Goal: Task Accomplishment & Management: Use online tool/utility

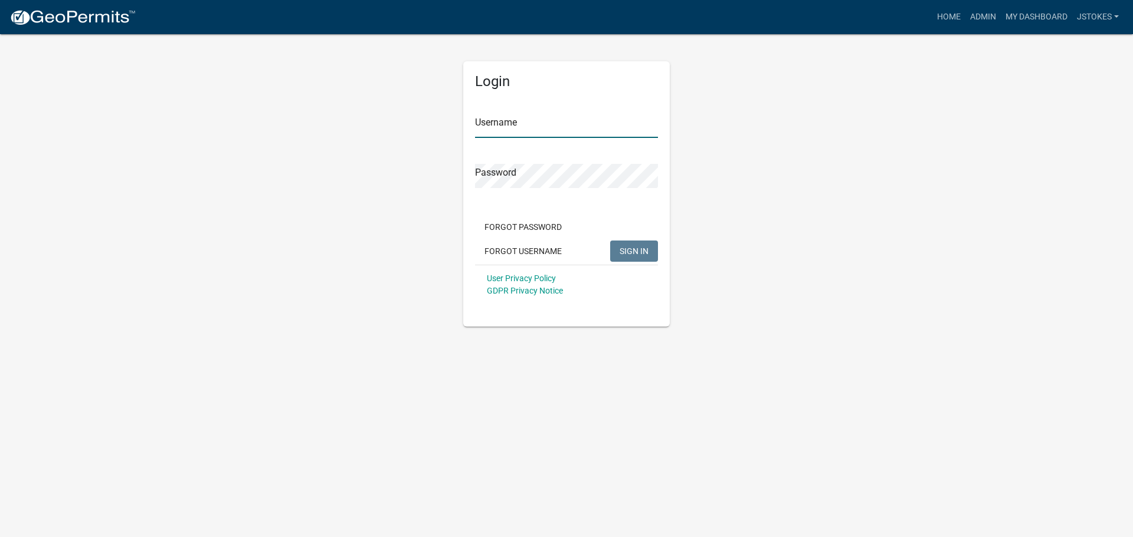
type input "jstokes"
click at [624, 252] on span "SIGN IN" at bounding box center [633, 250] width 29 height 9
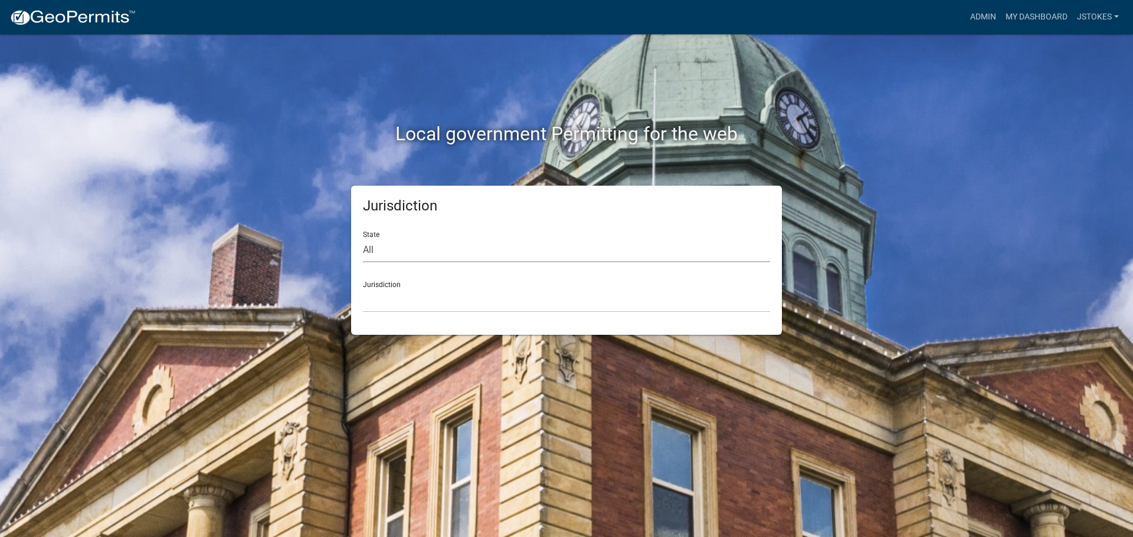
click at [384, 255] on select "All [US_STATE] [US_STATE] [US_STATE] [US_STATE] [US_STATE] [US_STATE] [US_STATE…" at bounding box center [566, 250] width 407 height 24
select select "[US_STATE]"
click at [363, 238] on select "All [US_STATE] [US_STATE] [US_STATE] [US_STATE] [US_STATE] [US_STATE] [US_STATE…" at bounding box center [566, 250] width 407 height 24
click at [411, 299] on select "[GEOGRAPHIC_DATA], [US_STATE][PERSON_NAME][GEOGRAPHIC_DATA], [US_STATE][PERSON_…" at bounding box center [566, 301] width 407 height 24
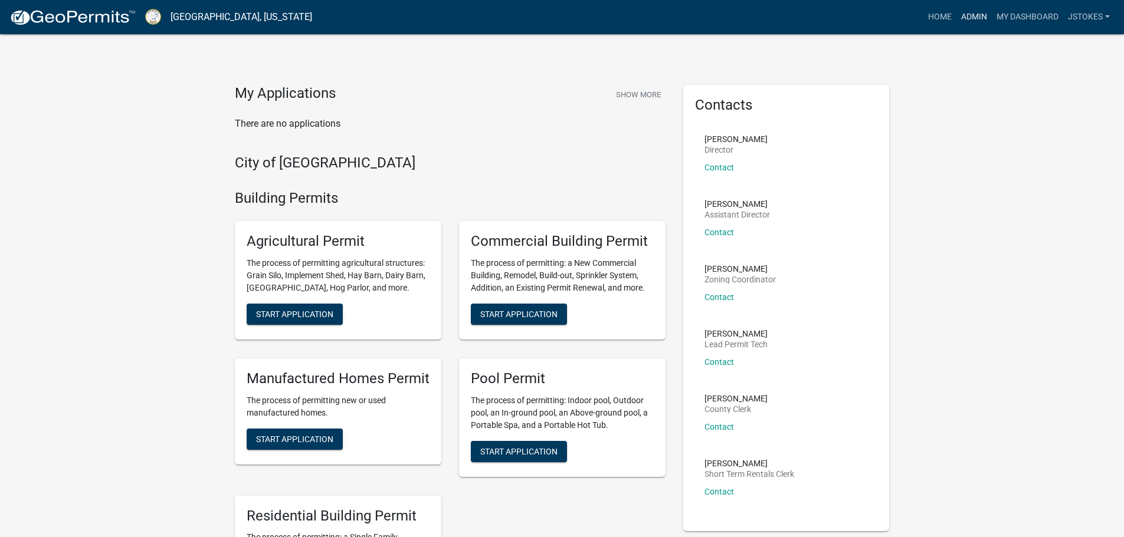
click at [981, 17] on link "Admin" at bounding box center [973, 17] width 35 height 22
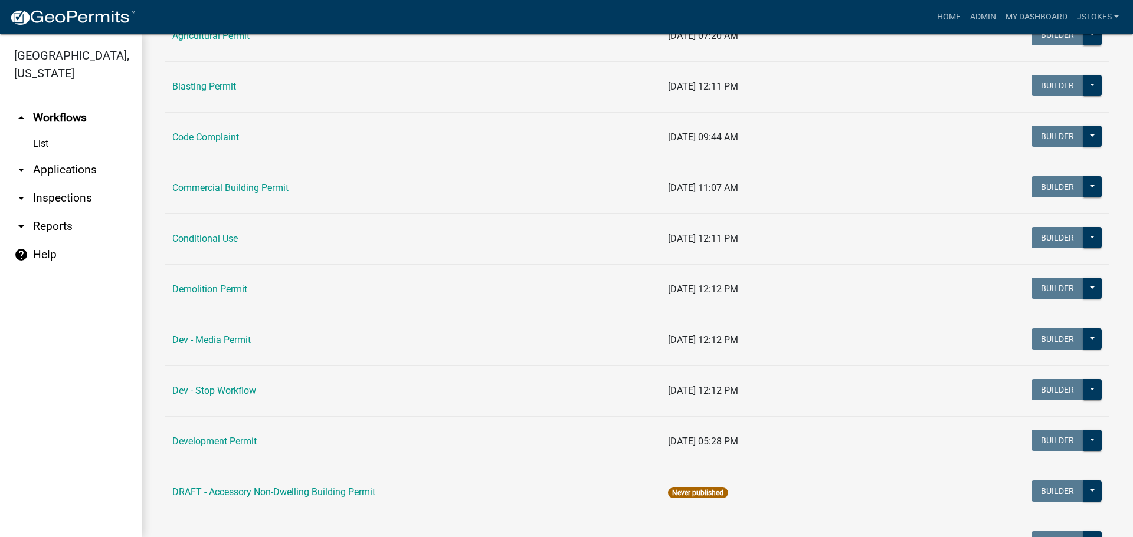
scroll to position [177, 0]
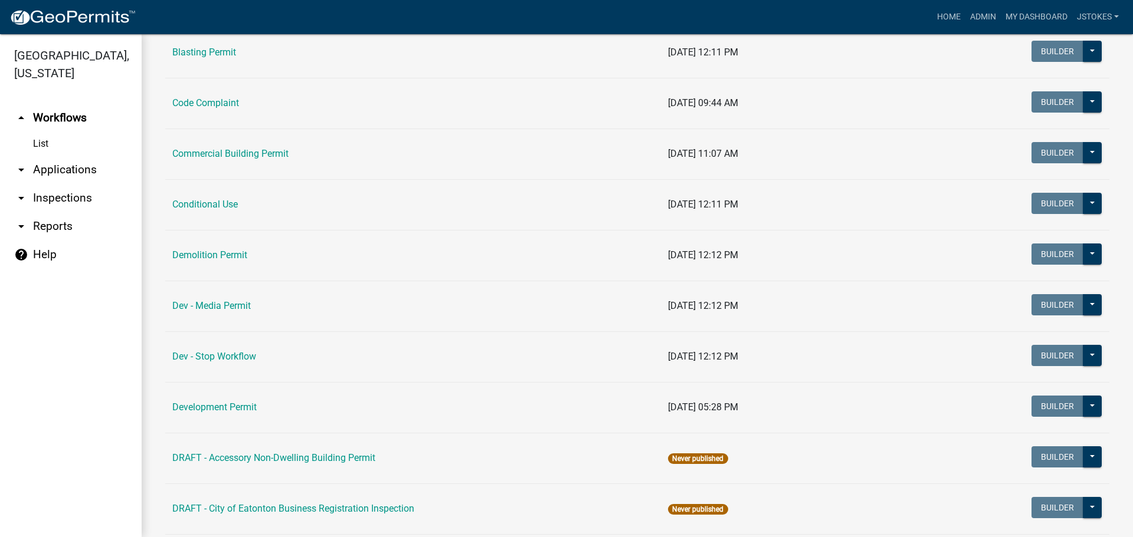
click at [40, 198] on link "arrow_drop_down Inspections" at bounding box center [71, 198] width 142 height 28
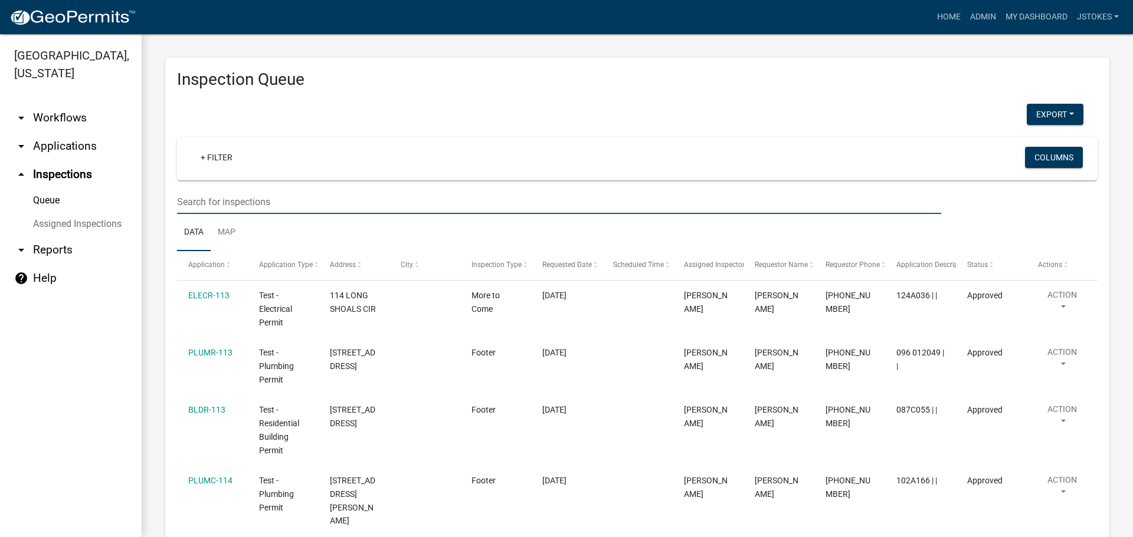
click at [217, 204] on input "text" at bounding box center [559, 202] width 764 height 24
click at [243, 195] on input "text" at bounding box center [559, 202] width 764 height 24
click at [239, 155] on link "+ Filter" at bounding box center [216, 157] width 51 height 21
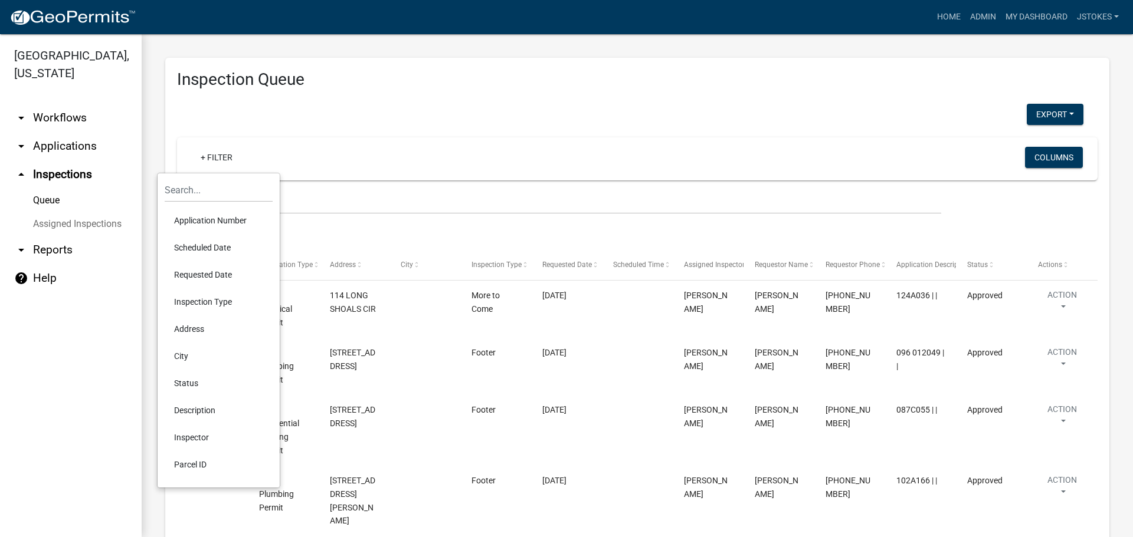
click at [219, 245] on li "Scheduled Date" at bounding box center [219, 247] width 108 height 27
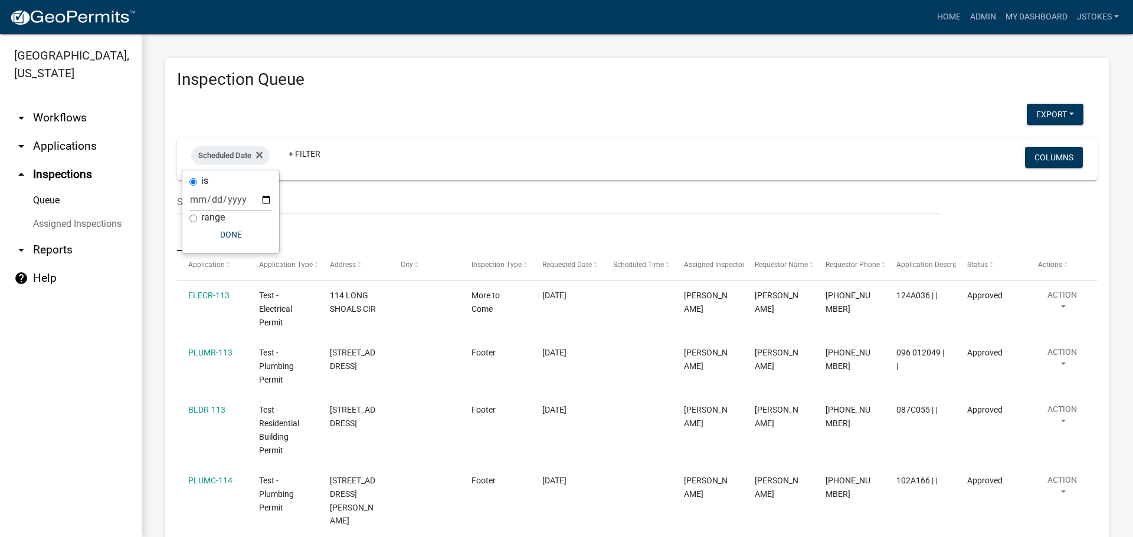
click at [204, 222] on label "range" at bounding box center [213, 217] width 24 height 9
click at [197, 222] on input "range" at bounding box center [193, 219] width 8 height 8
radio input "true"
click at [253, 211] on select "[DATE] [DATE] Current Week Previous Week Current Month Last Month Current Calen…" at bounding box center [270, 212] width 118 height 24
select select "this_1_days"
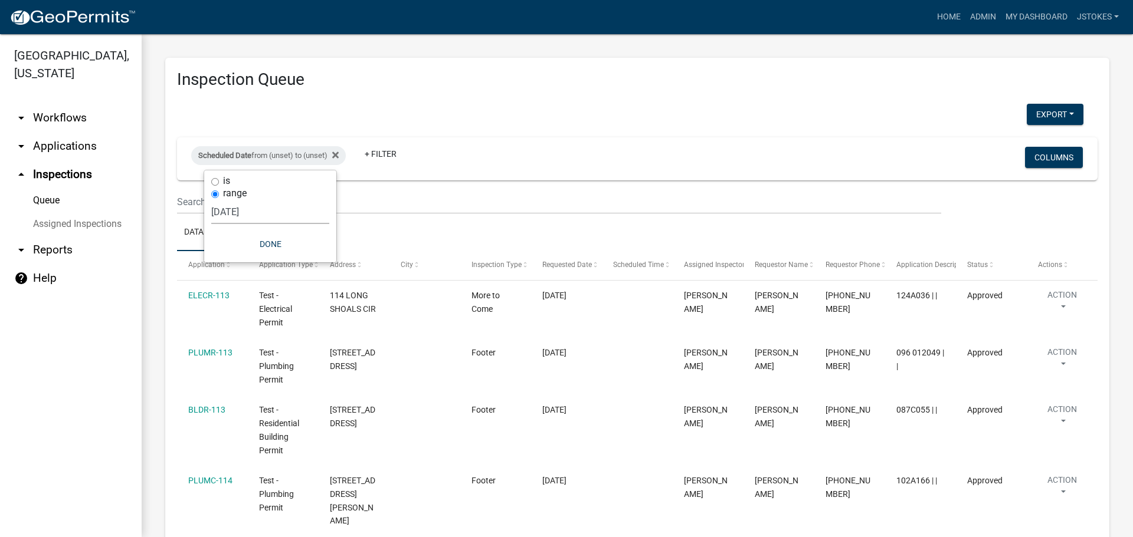
click at [211, 200] on select "[DATE] [DATE] Current Week Previous Week Current Month Last Month Current Calen…" at bounding box center [270, 212] width 118 height 24
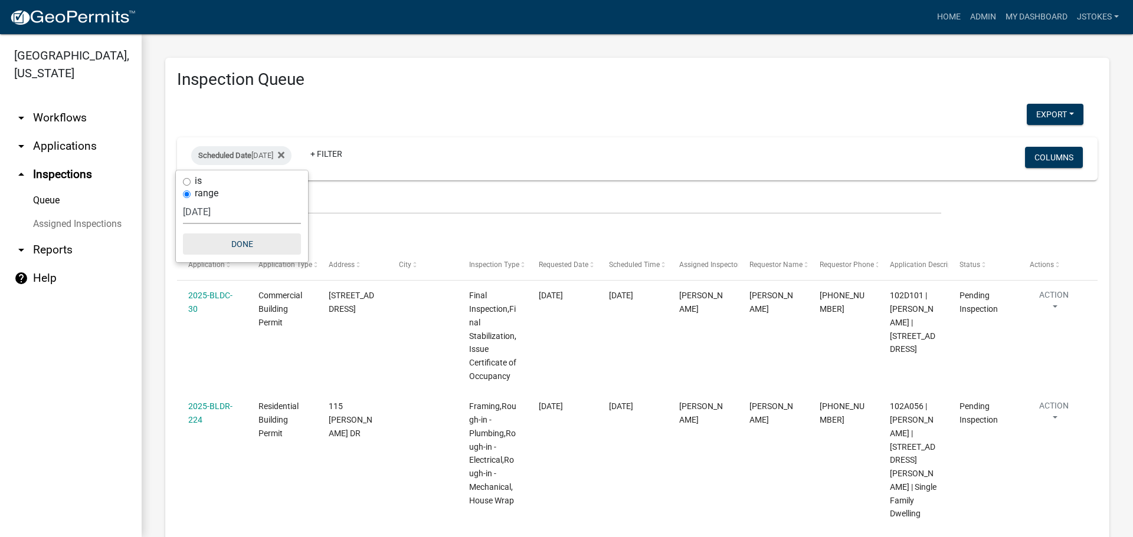
click at [240, 243] on button "Done" at bounding box center [242, 244] width 118 height 21
